Goal: Task Accomplishment & Management: Complete application form

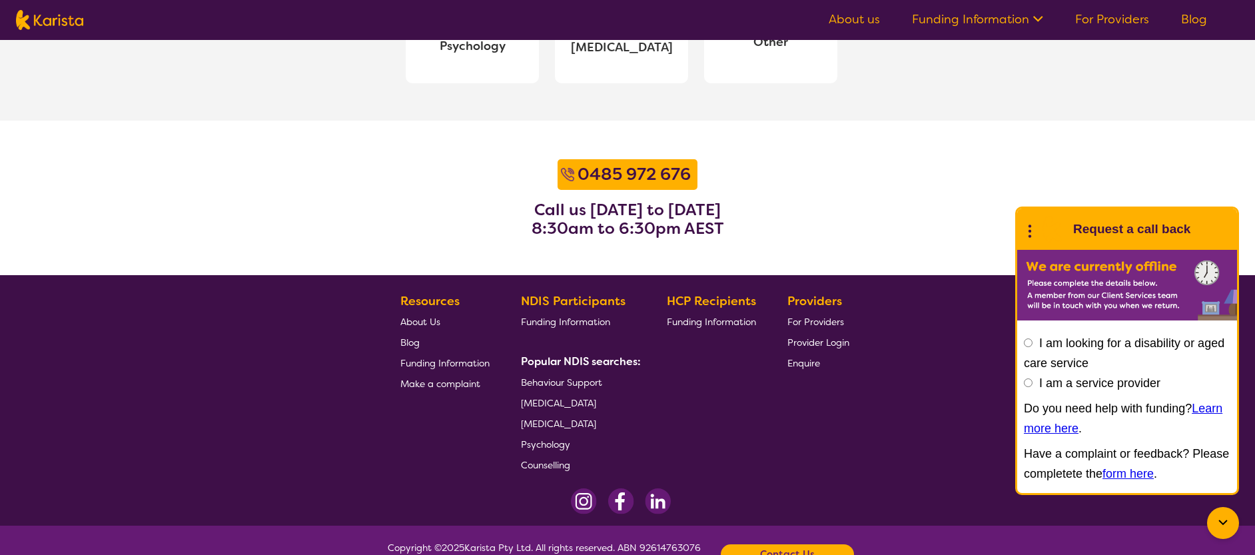
scroll to position [1657, 0]
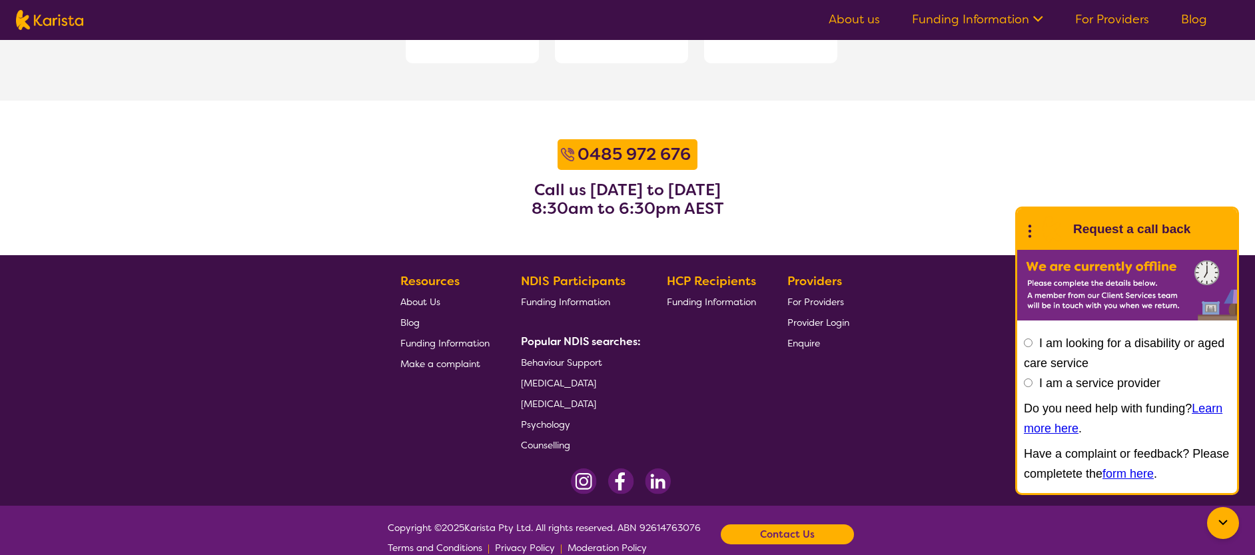
click at [831, 304] on span "For Providers" at bounding box center [815, 302] width 57 height 12
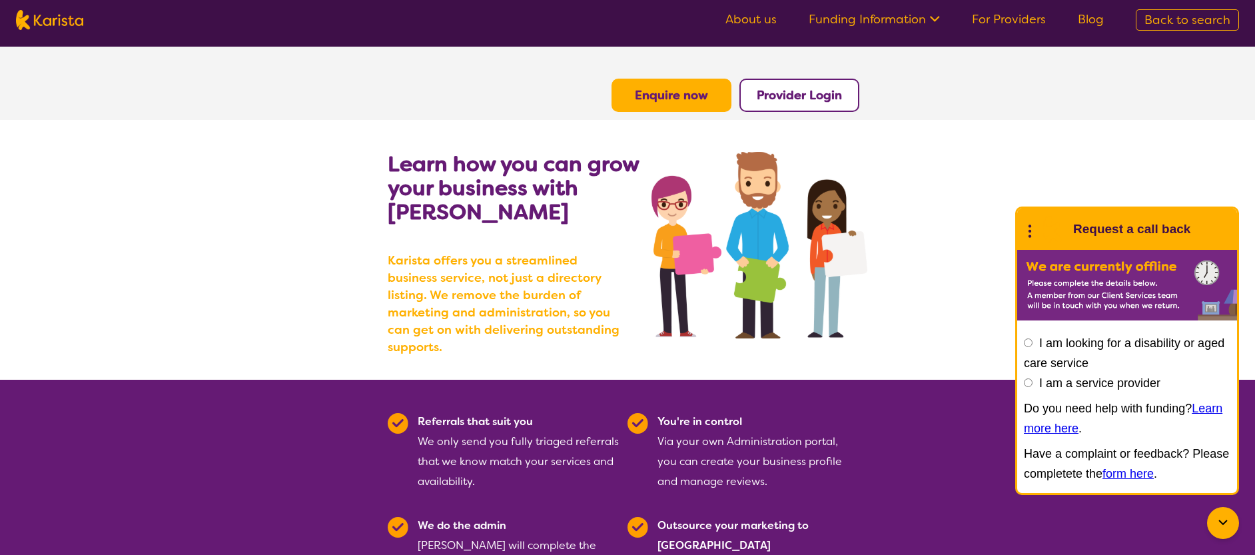
click at [701, 95] on b "Enquire now" at bounding box center [671, 95] width 73 height 16
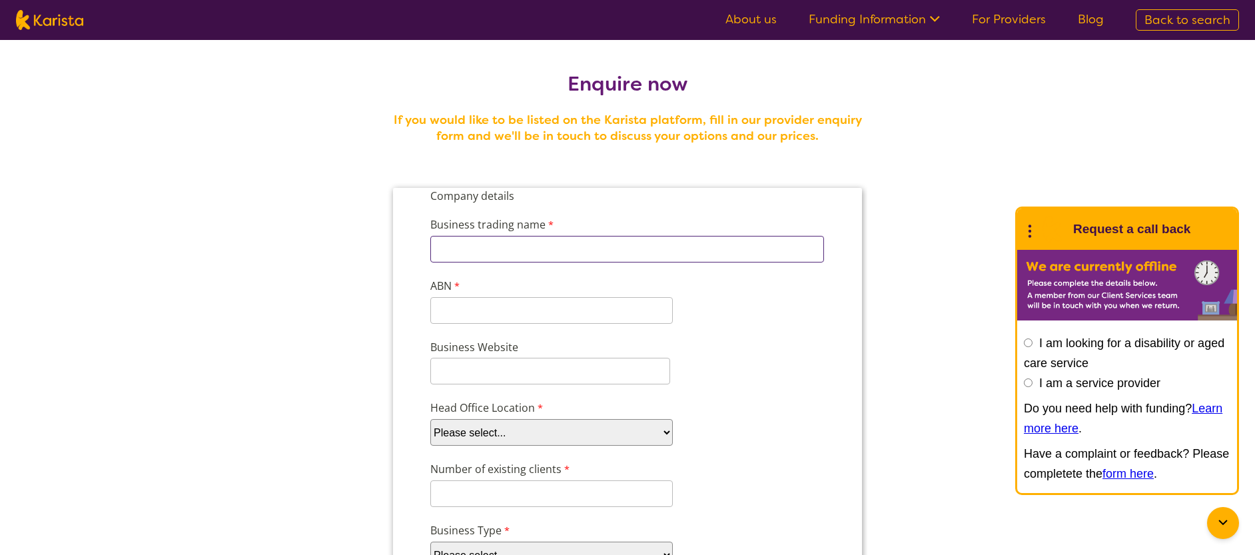
click at [696, 244] on input "Business trading name" at bounding box center [627, 249] width 394 height 27
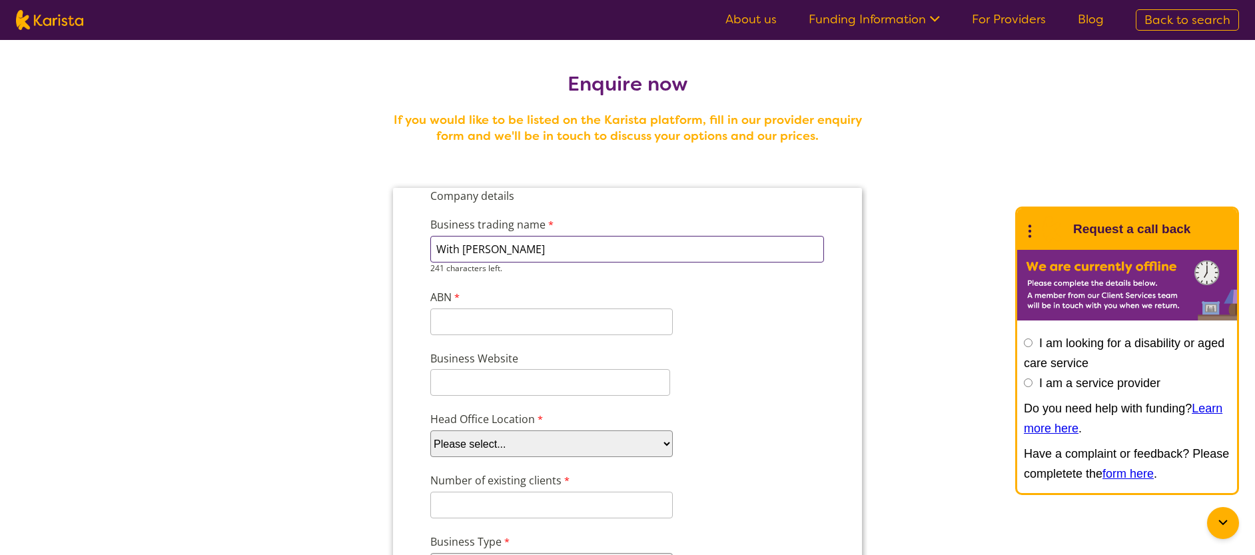
type input "With [PERSON_NAME]"
paste input "57588603651"
type input "57588603651"
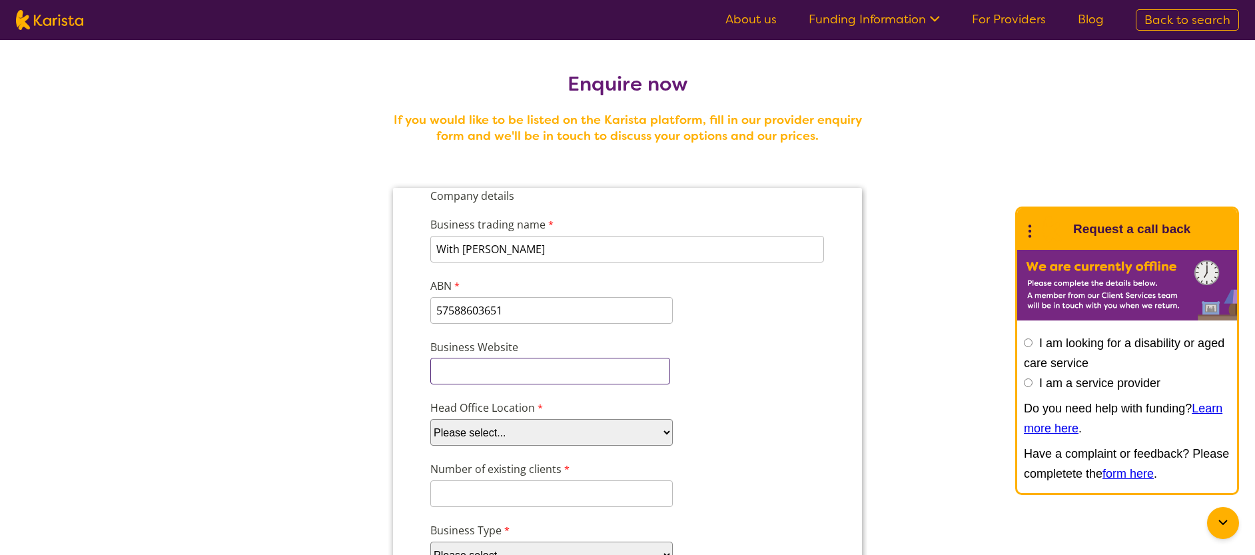
click at [509, 382] on input "Business Website" at bounding box center [550, 371] width 240 height 27
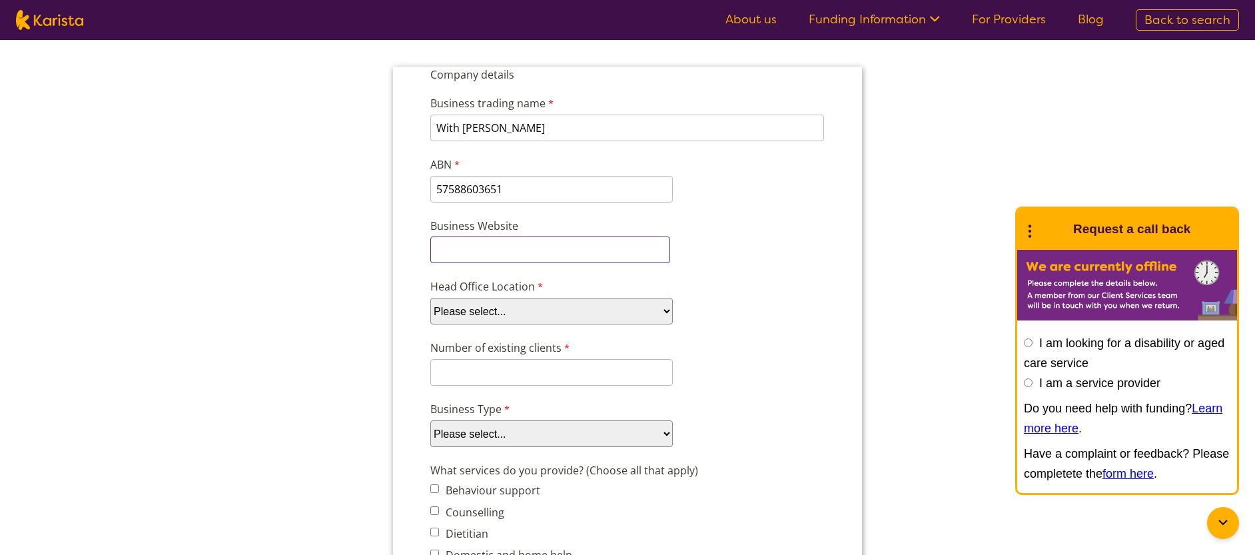
scroll to position [124, 0]
click at [639, 311] on select "Please select... ACT [GEOGRAPHIC_DATA] NT QLD SA TAS [GEOGRAPHIC_DATA] [GEOGRAP…" at bounding box center [551, 308] width 242 height 27
select select "tfa_95"
click at [430, 295] on select "Please select... ACT [GEOGRAPHIC_DATA] NT QLD SA TAS [GEOGRAPHIC_DATA] [GEOGRAP…" at bounding box center [551, 308] width 242 height 27
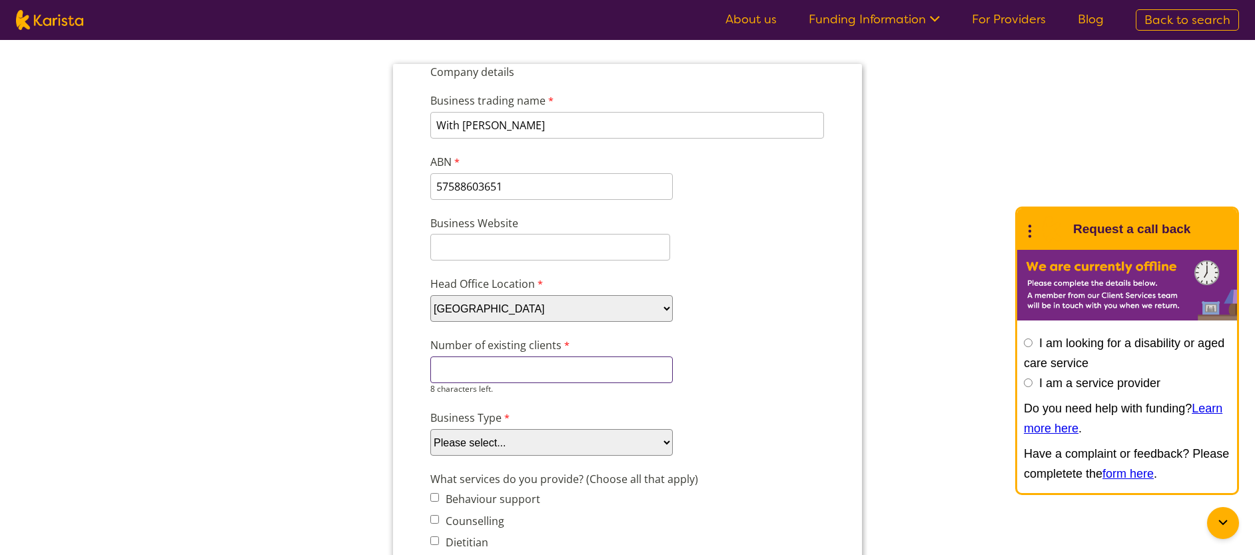
click at [617, 361] on input "Number of existing clients" at bounding box center [551, 369] width 242 height 27
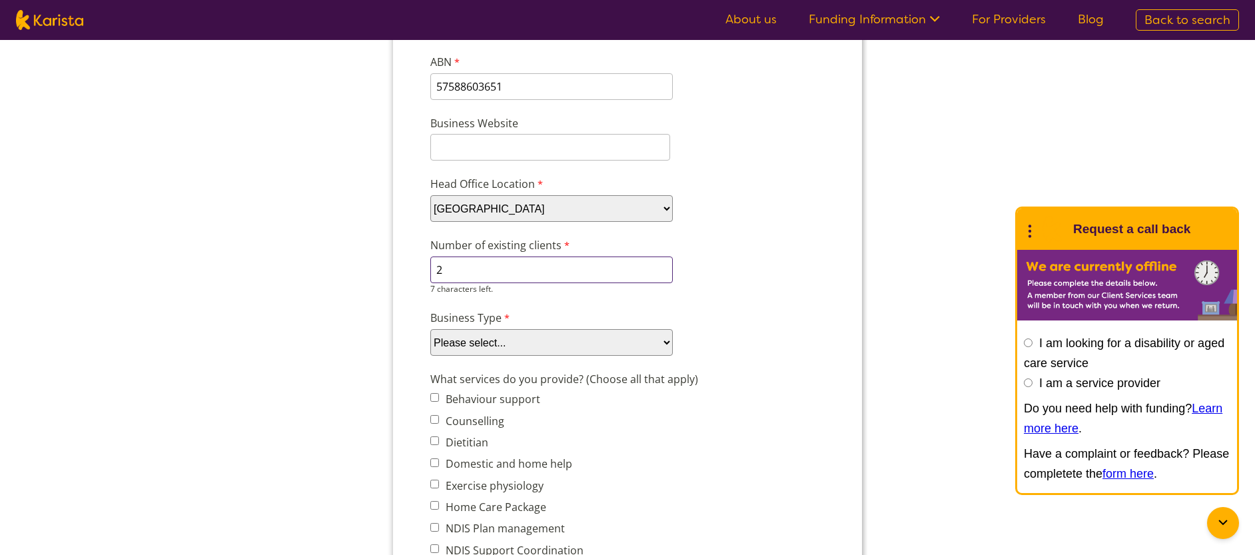
scroll to position [225, 0]
type input "2"
click at [637, 344] on div "Business Type Please select... Company Individual/Sole Trader Other (please spe…" at bounding box center [627, 331] width 405 height 51
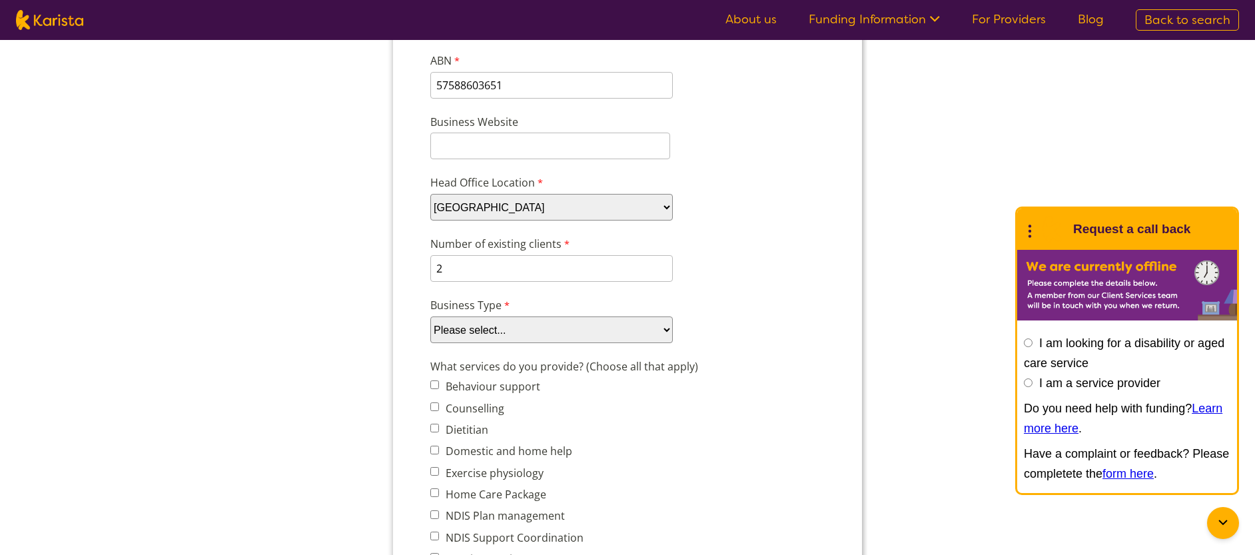
select select "tfa_88"
click at [430, 343] on select "Please select... Company Individual/Sole Trader Other (please specify)" at bounding box center [551, 329] width 242 height 27
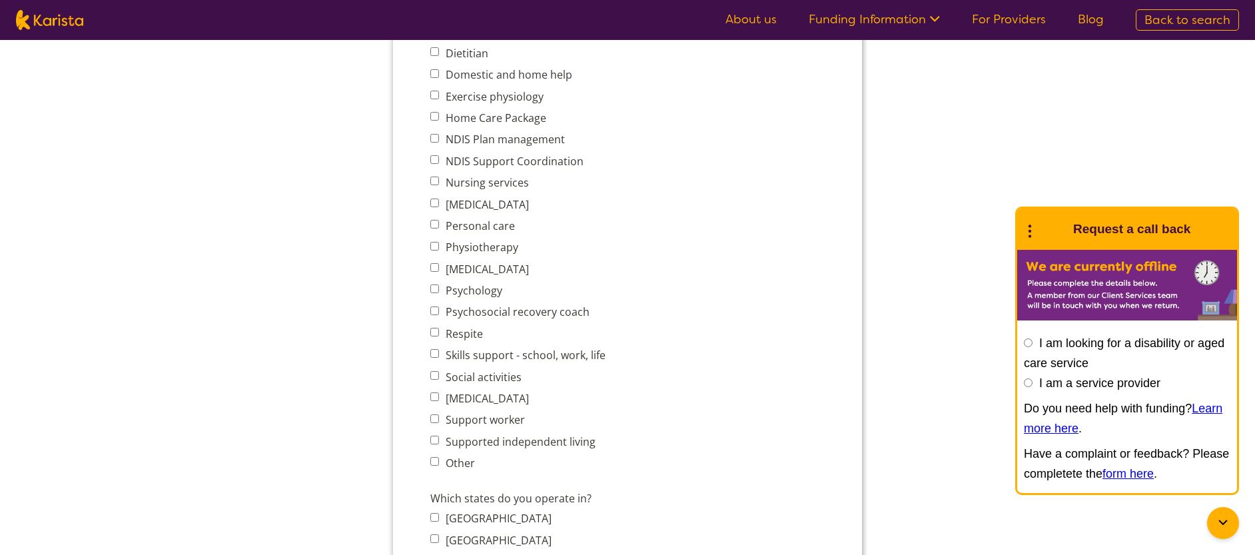
scroll to position [621, 0]
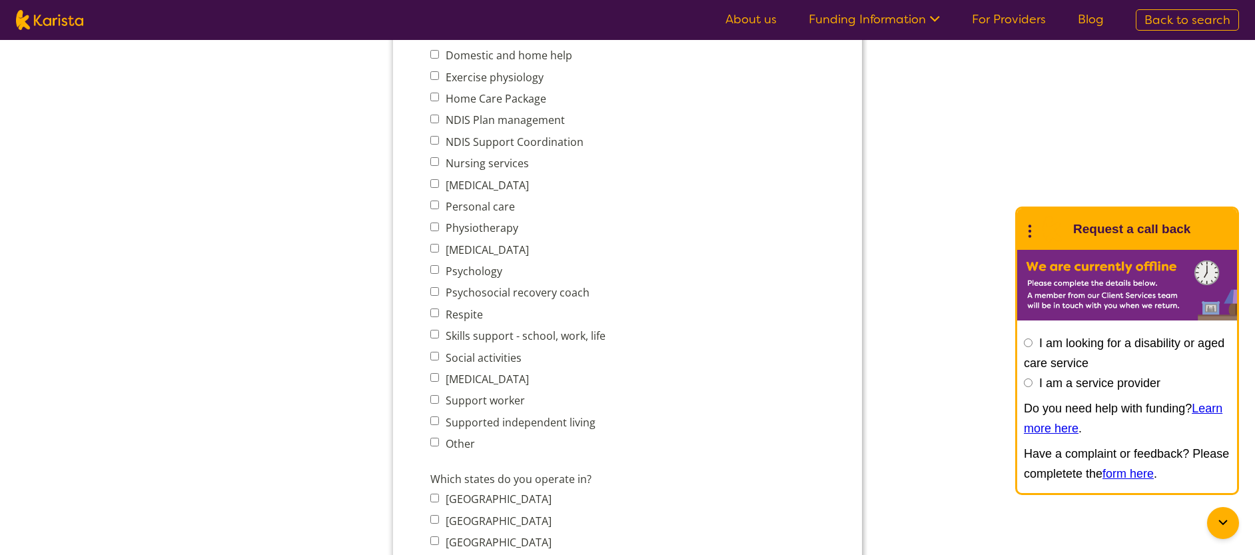
click at [434, 296] on span "Psychosocial recovery coach" at bounding box center [521, 292] width 183 height 19
click at [436, 400] on input "Support worker" at bounding box center [434, 399] width 9 height 9
checkbox input "true"
click at [431, 289] on input "Psychosocial recovery coach" at bounding box center [434, 291] width 9 height 9
checkbox input "true"
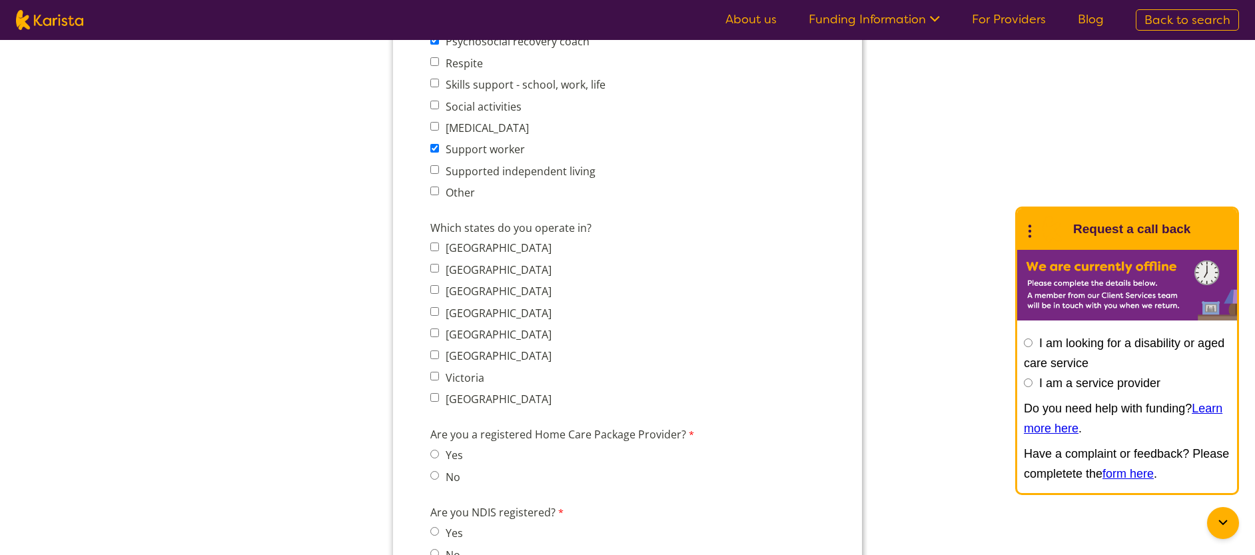
scroll to position [963, 0]
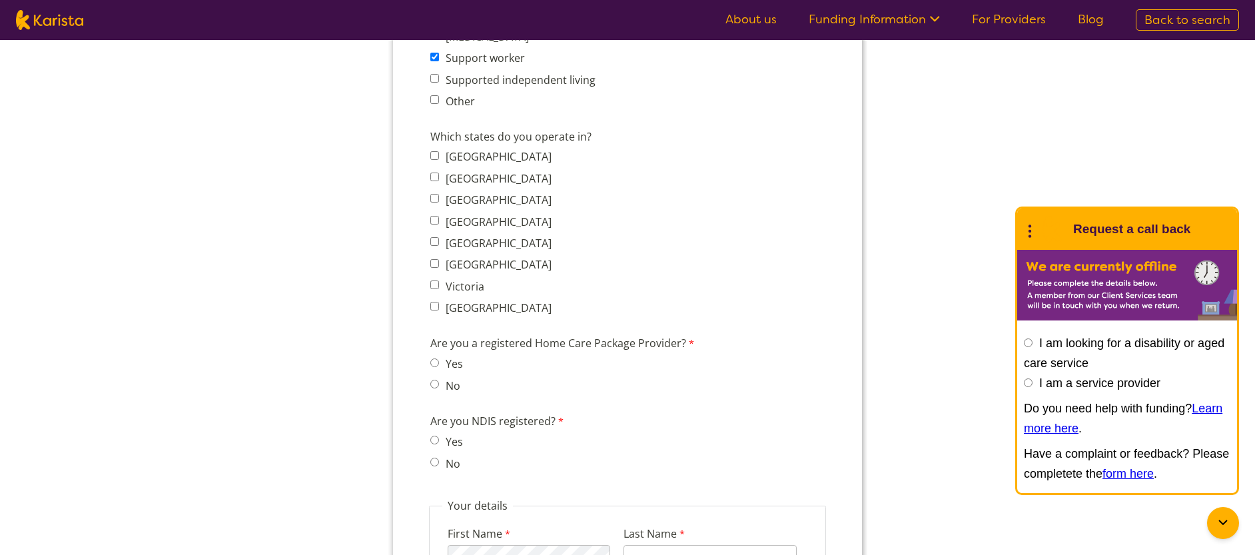
click at [434, 181] on span "[GEOGRAPHIC_DATA]" at bounding box center [494, 178] width 129 height 19
click at [434, 176] on input "[GEOGRAPHIC_DATA]" at bounding box center [434, 176] width 9 height 9
checkbox input "true"
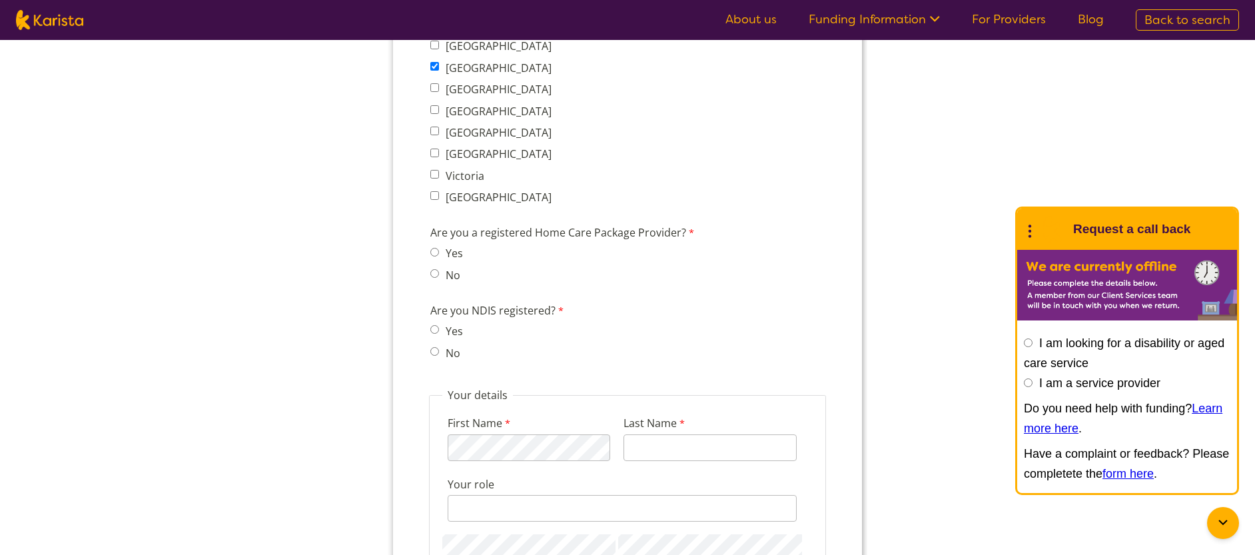
scroll to position [1078, 0]
click at [430, 264] on input "No" at bounding box center [434, 268] width 9 height 9
radio input "true"
click at [436, 348] on input "No" at bounding box center [434, 346] width 9 height 9
radio input "true"
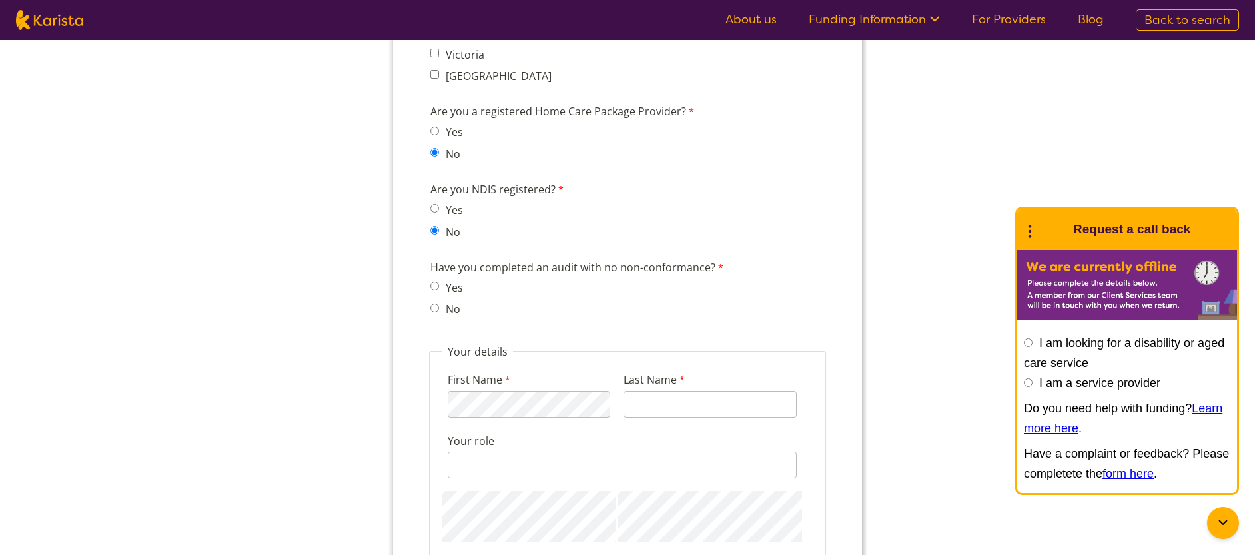
scroll to position [1197, 0]
click at [432, 306] on input "No" at bounding box center [434, 305] width 9 height 9
radio input "true"
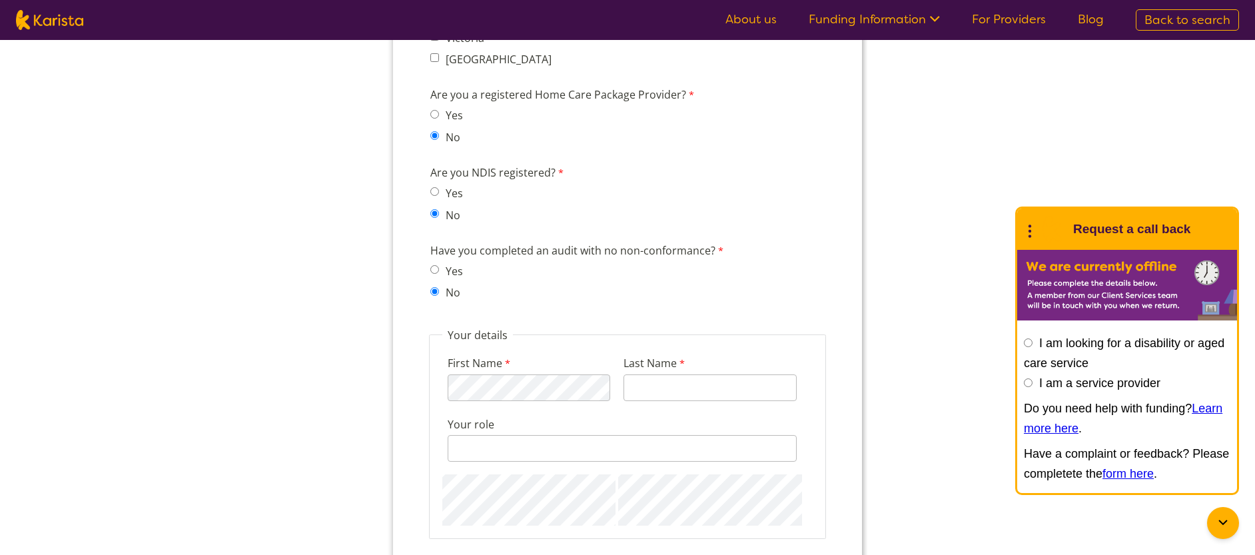
scroll to position [1219, 0]
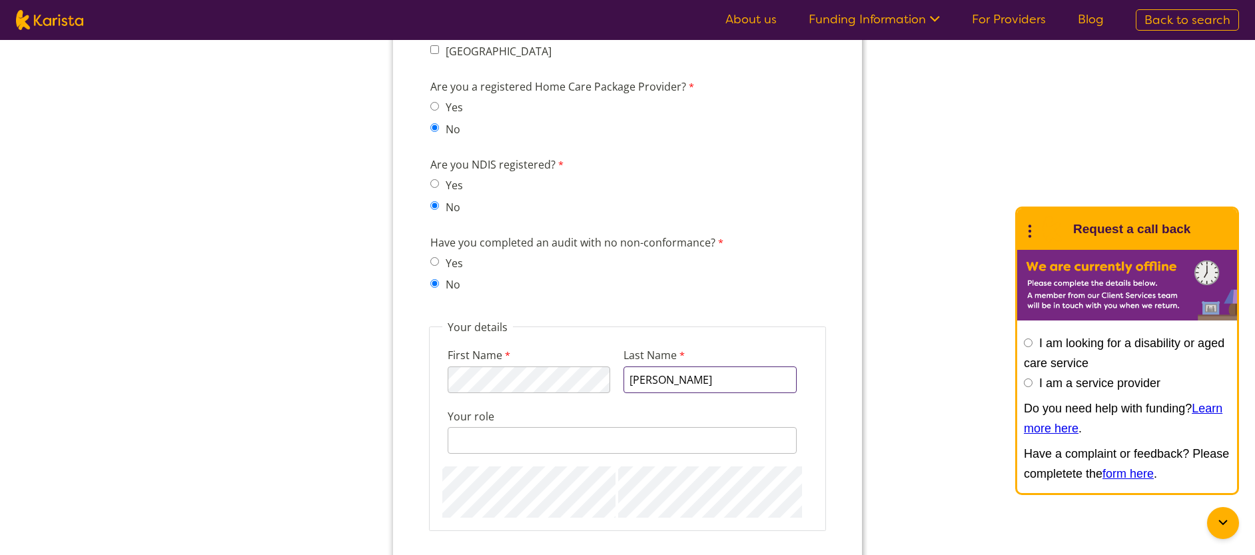
type input "[PERSON_NAME]"
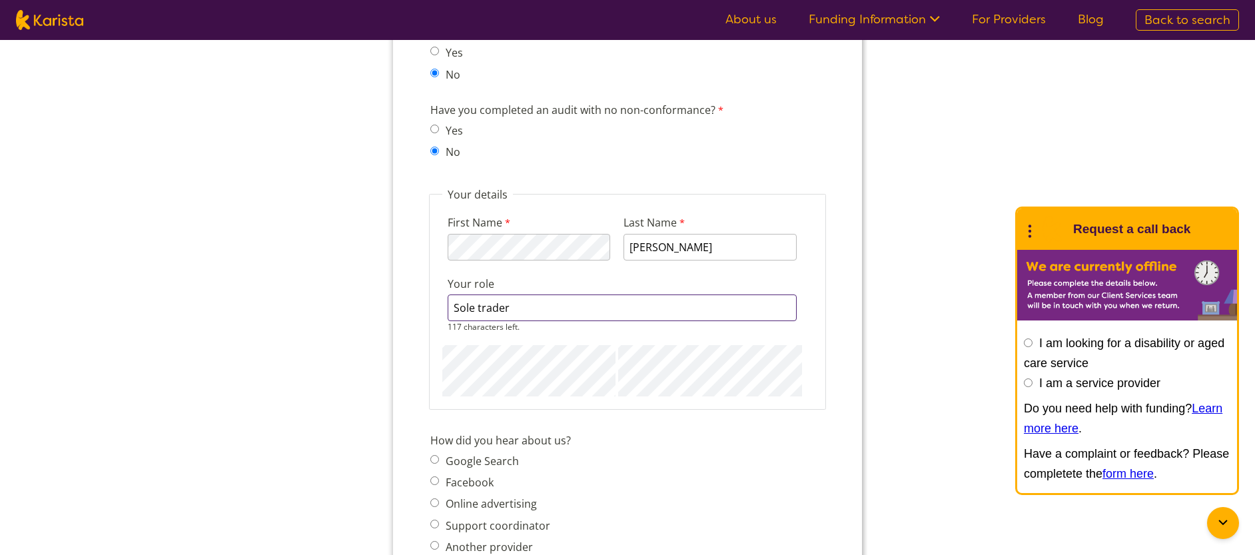
scroll to position [1354, 0]
type input "Sole trader"
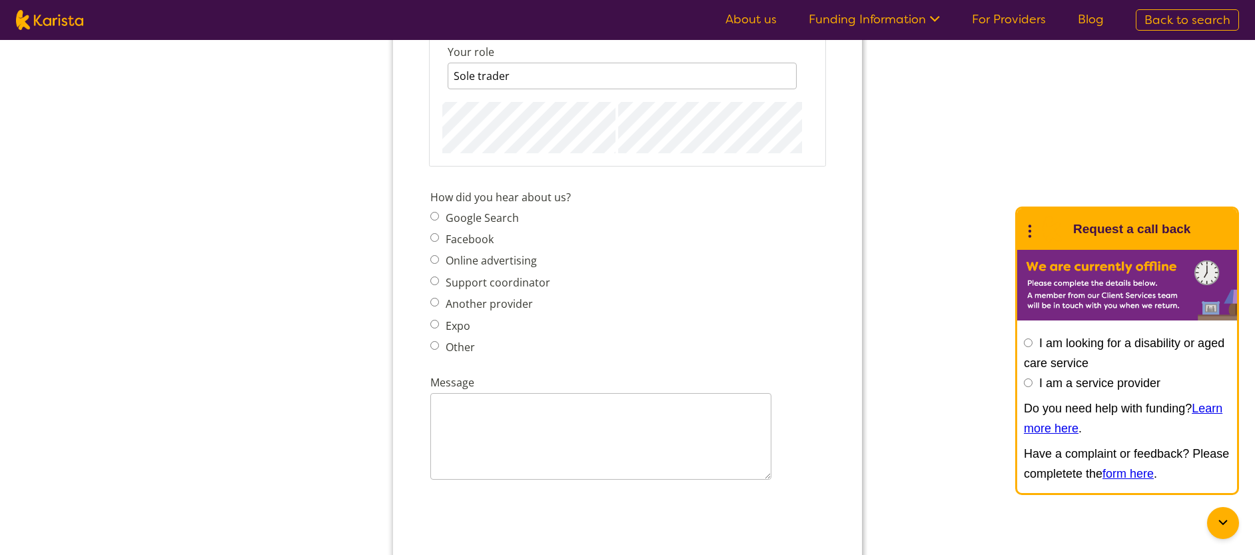
scroll to position [1605, 0]
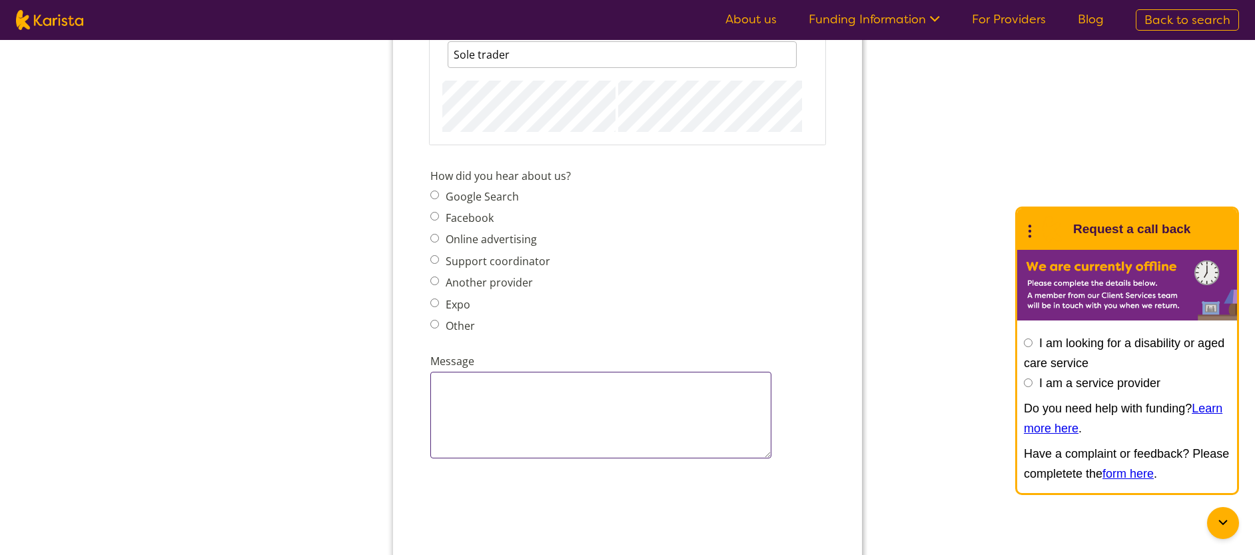
click at [535, 397] on textarea "Message" at bounding box center [600, 415] width 341 height 87
click at [438, 323] on input "Other" at bounding box center [434, 324] width 9 height 9
radio input "true"
click at [561, 392] on input "Other - please describe" at bounding box center [600, 385] width 341 height 27
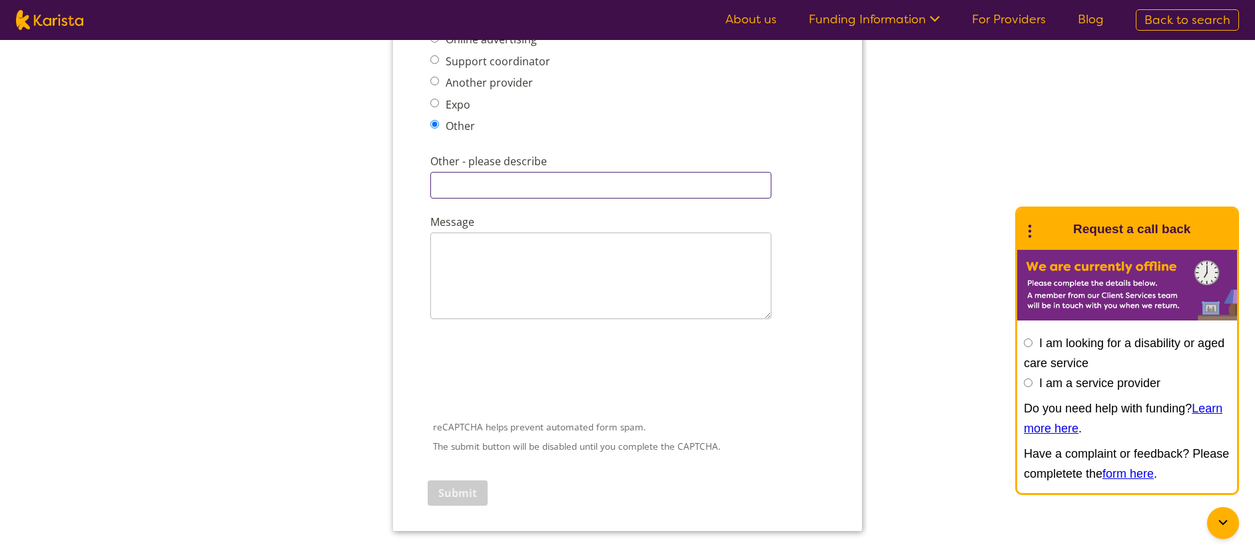
scroll to position [1803, 0]
drag, startPoint x: 557, startPoint y: 260, endPoint x: 555, endPoint y: 248, distance: 11.5
click at [558, 260] on textarea "Message" at bounding box center [600, 277] width 341 height 87
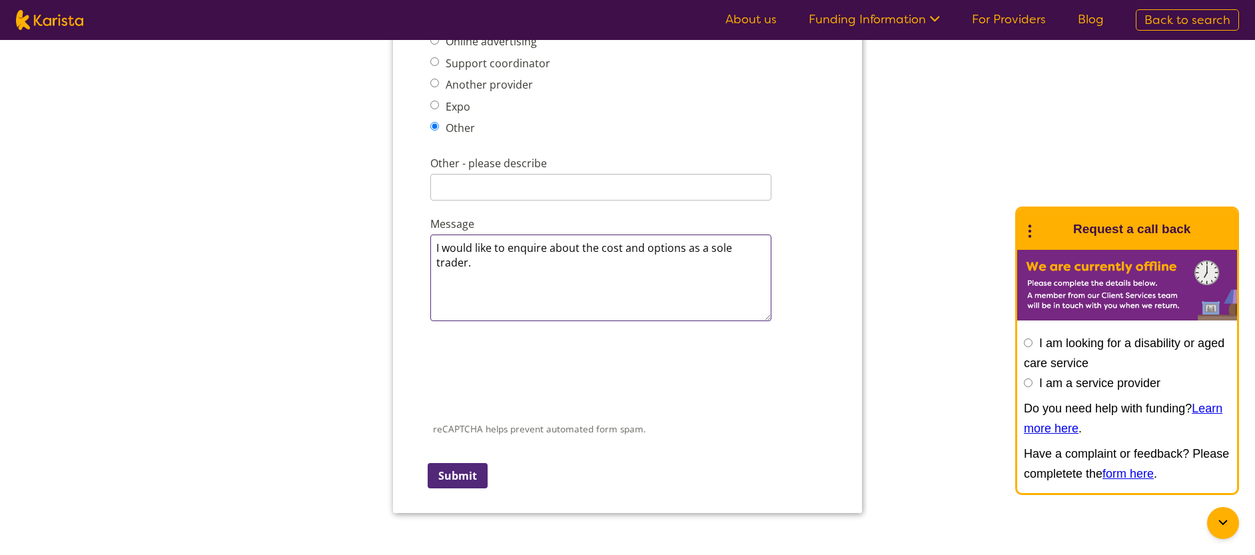
click at [767, 254] on textarea "I would like to enquire about the cost and options as a sole trader." at bounding box center [600, 277] width 341 height 87
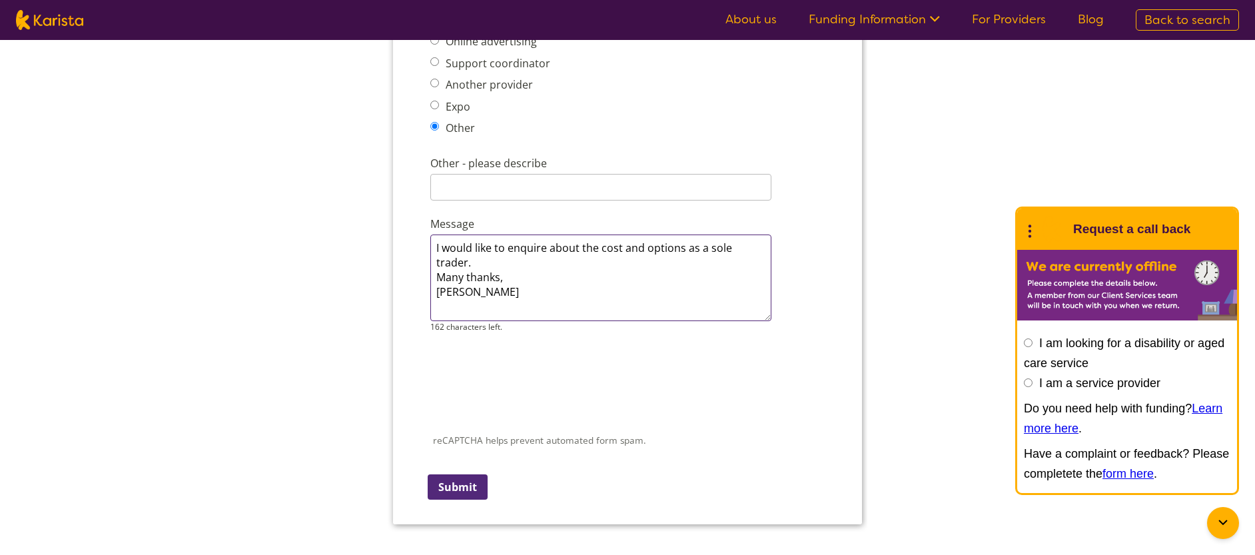
click at [767, 248] on textarea "I would like to enquire about the cost and options as a sole trader. Many thank…" at bounding box center [600, 277] width 341 height 87
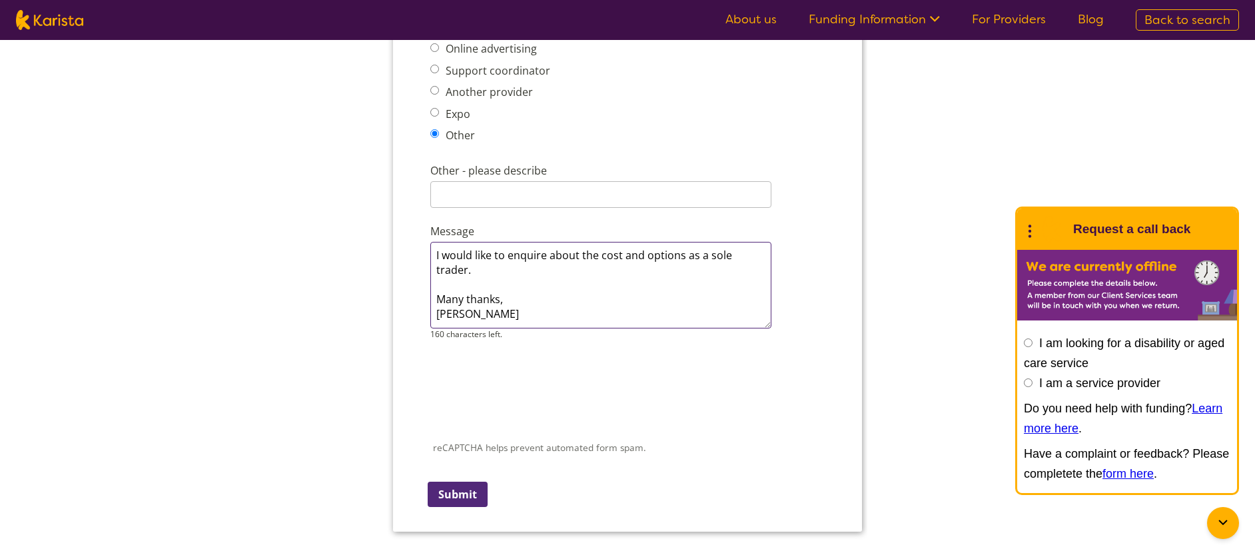
scroll to position [1793, 0]
click at [767, 260] on textarea "I would like to enquire about the cost and options as a sole trader. Many thank…" at bounding box center [600, 287] width 341 height 87
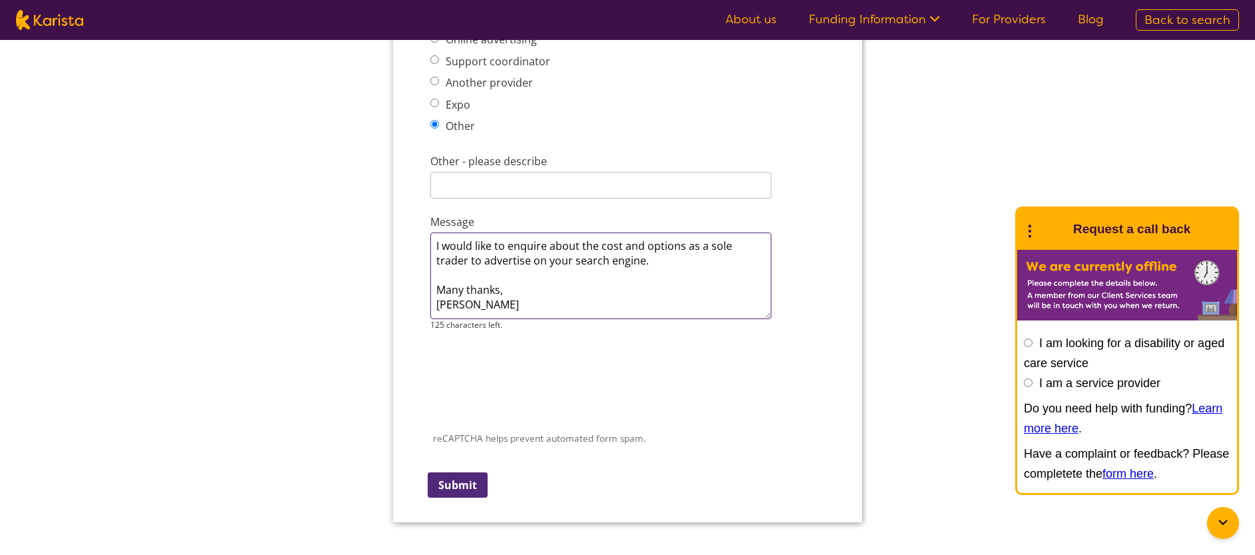
scroll to position [1802, 0]
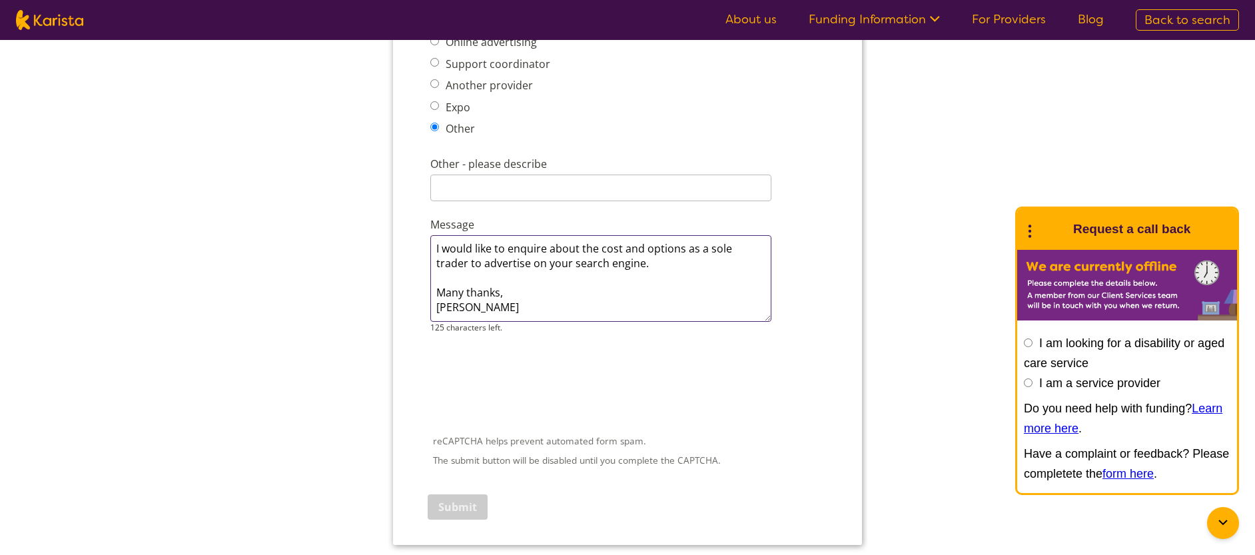
type textarea "I would like to enquire about the cost and options as a sole trader to advertis…"
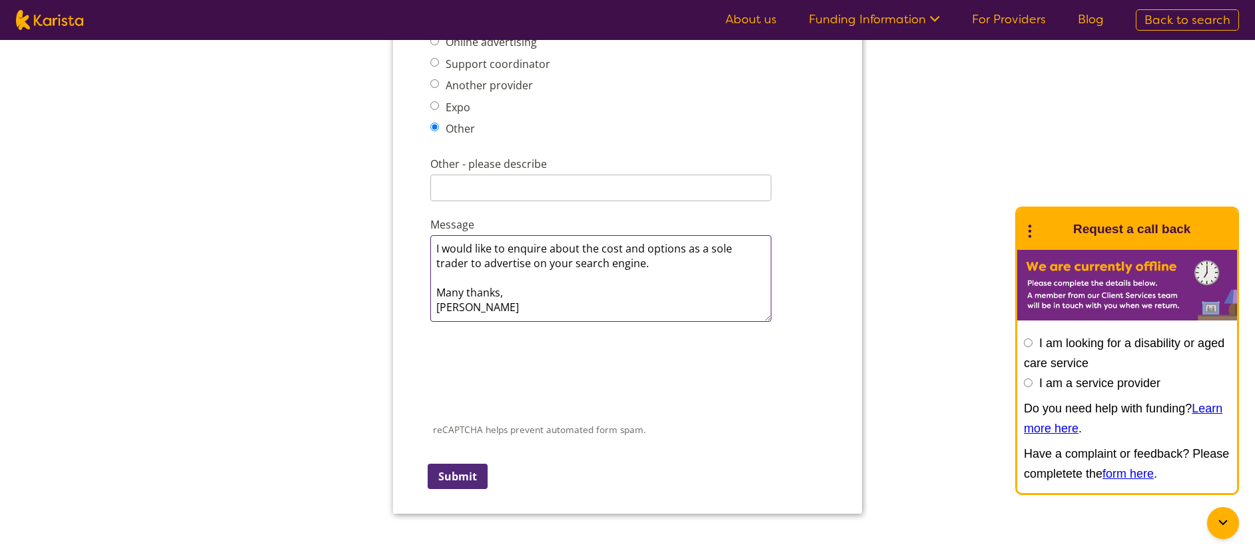
click at [643, 269] on textarea "I would like to enquire about the cost and options as a sole trader to advertis…" at bounding box center [600, 278] width 341 height 87
click at [649, 250] on textarea "I would like to enquire about the cost and options as a sole trader to advertis…" at bounding box center [600, 278] width 341 height 87
click at [466, 492] on div "reCAPTCHA helps prevent automated form spam. The submit button will be disabled…" at bounding box center [627, 410] width 405 height 172
click at [467, 473] on input "Submit" at bounding box center [458, 476] width 60 height 25
